Goal: Navigation & Orientation: Find specific page/section

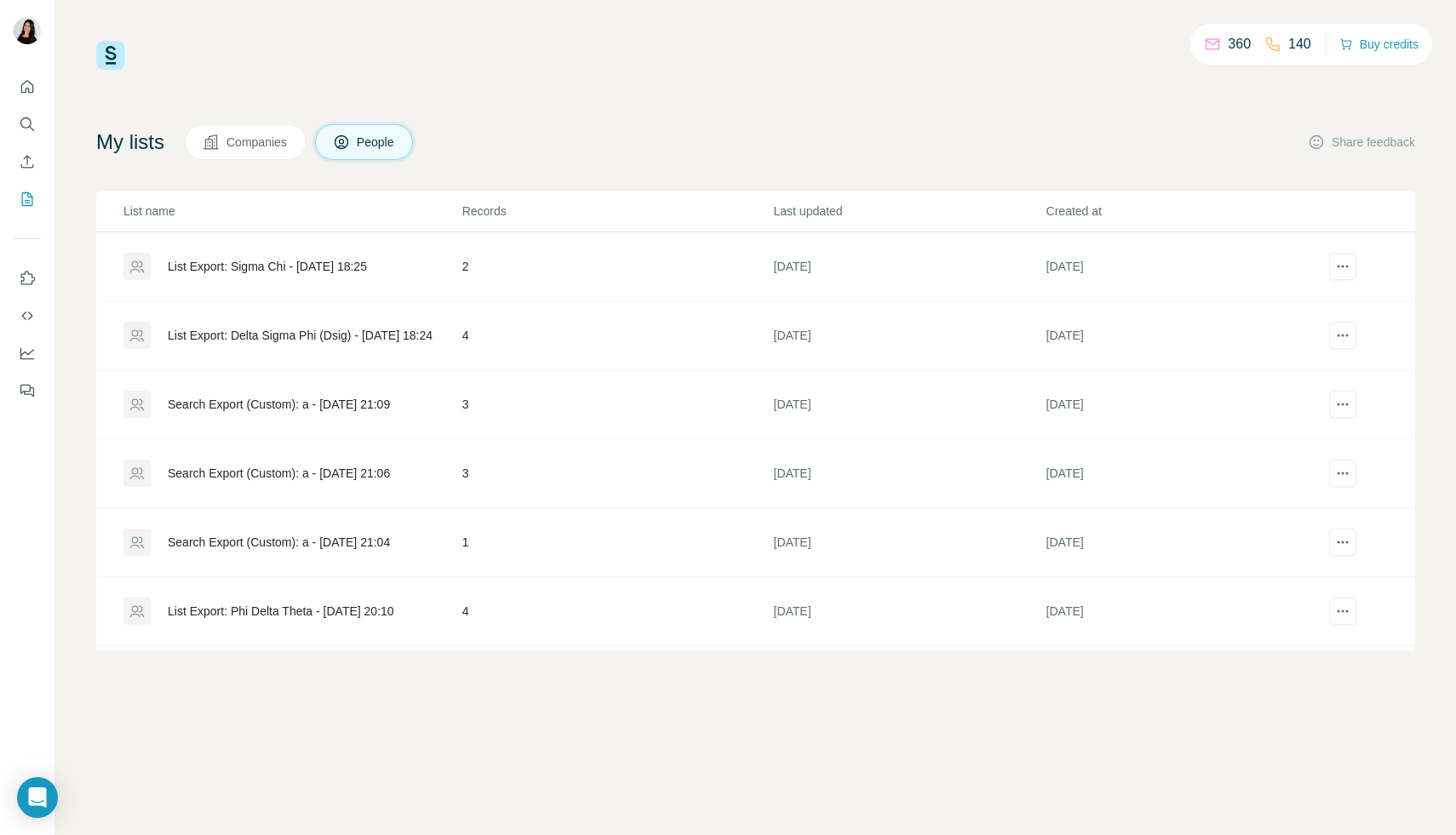
click at [112, 58] on img at bounding box center [110, 55] width 29 height 29
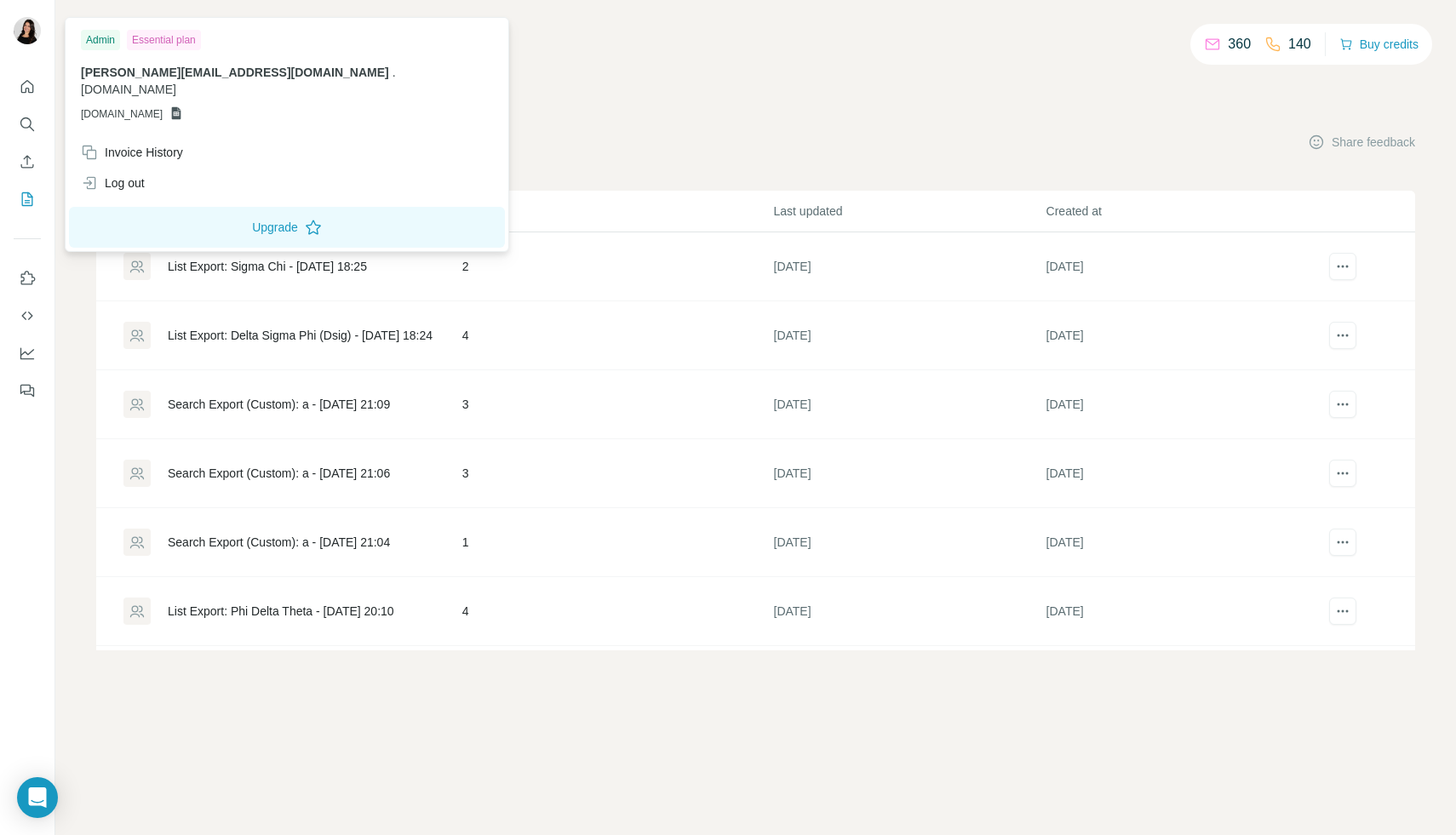
click at [105, 39] on div "Admin" at bounding box center [100, 39] width 39 height 21
click at [114, 59] on div "Admin Essential plan [PERSON_NAME][EMAIL_ADDRESS][DOMAIN_NAME] . [DOMAIN_NAME] …" at bounding box center [286, 80] width 436 height 116
click at [149, 75] on span "[PERSON_NAME][EMAIL_ADDRESS][DOMAIN_NAME]" at bounding box center [234, 73] width 308 height 14
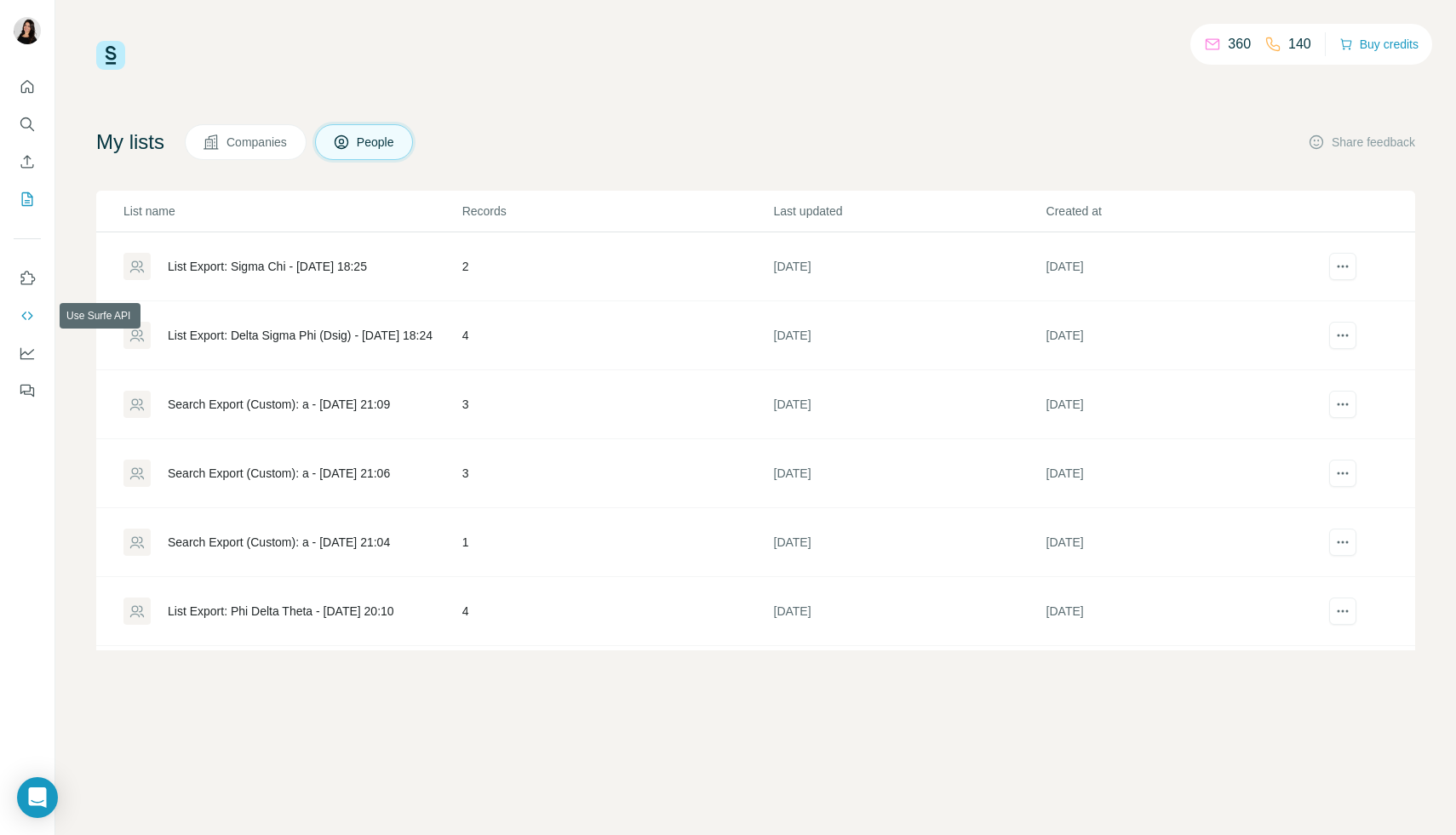
click at [27, 317] on icon "Use Surfe API" at bounding box center [27, 315] width 17 height 17
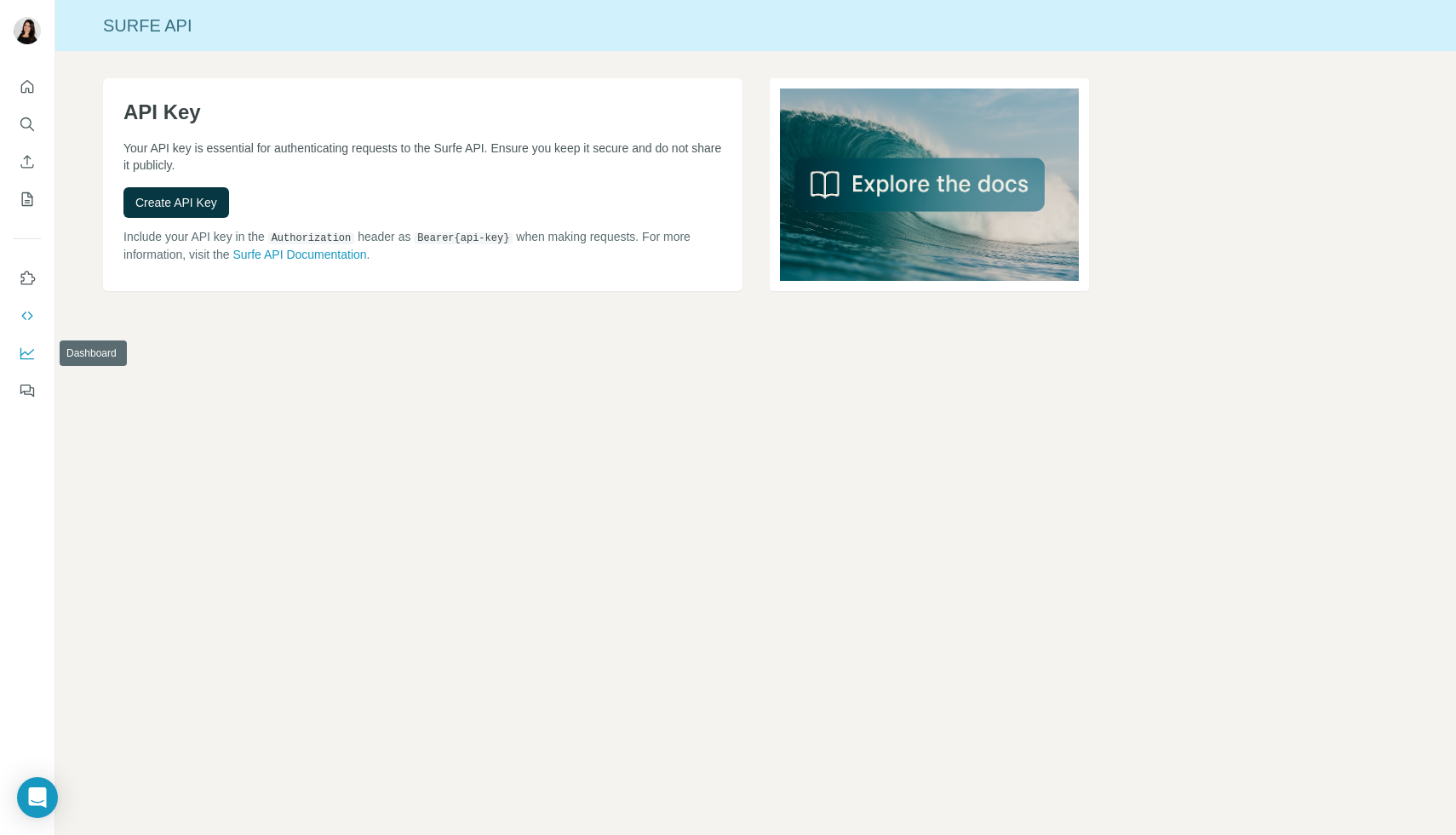
click at [29, 353] on icon "Dashboard" at bounding box center [28, 352] width 14 height 7
